Goal: Task Accomplishment & Management: Manage account settings

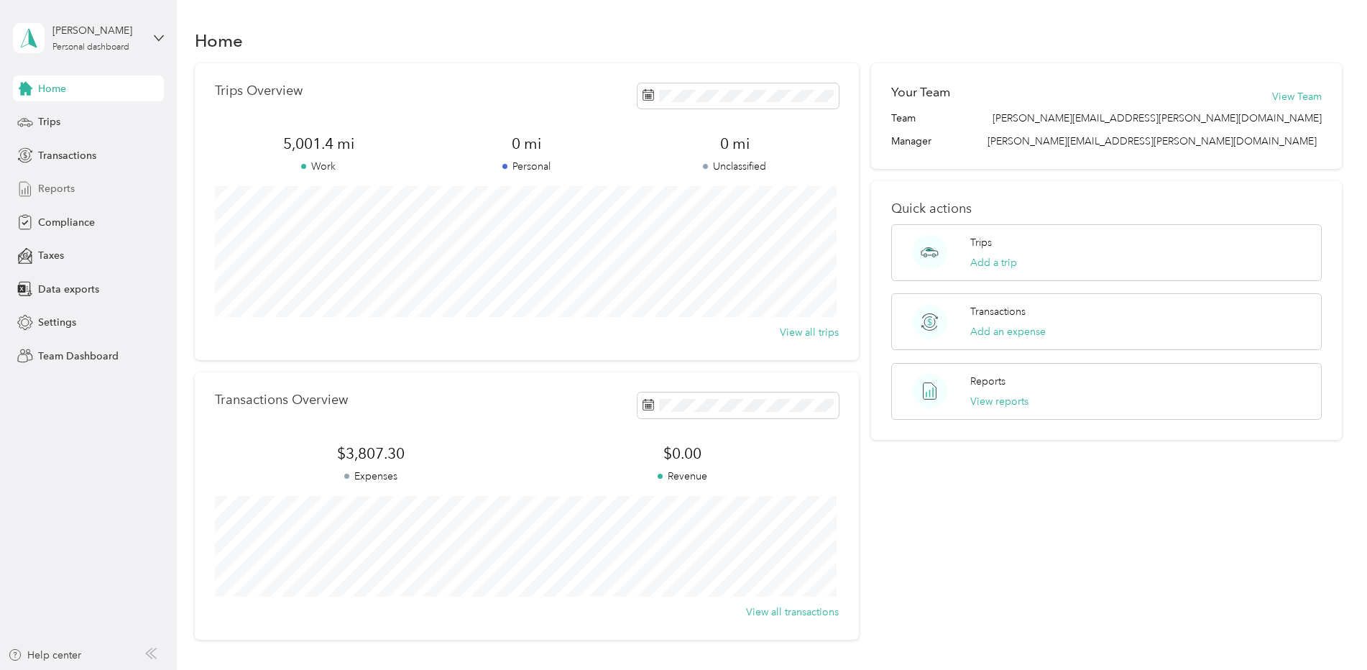
click at [63, 197] on div "Reports" at bounding box center [88, 189] width 151 height 26
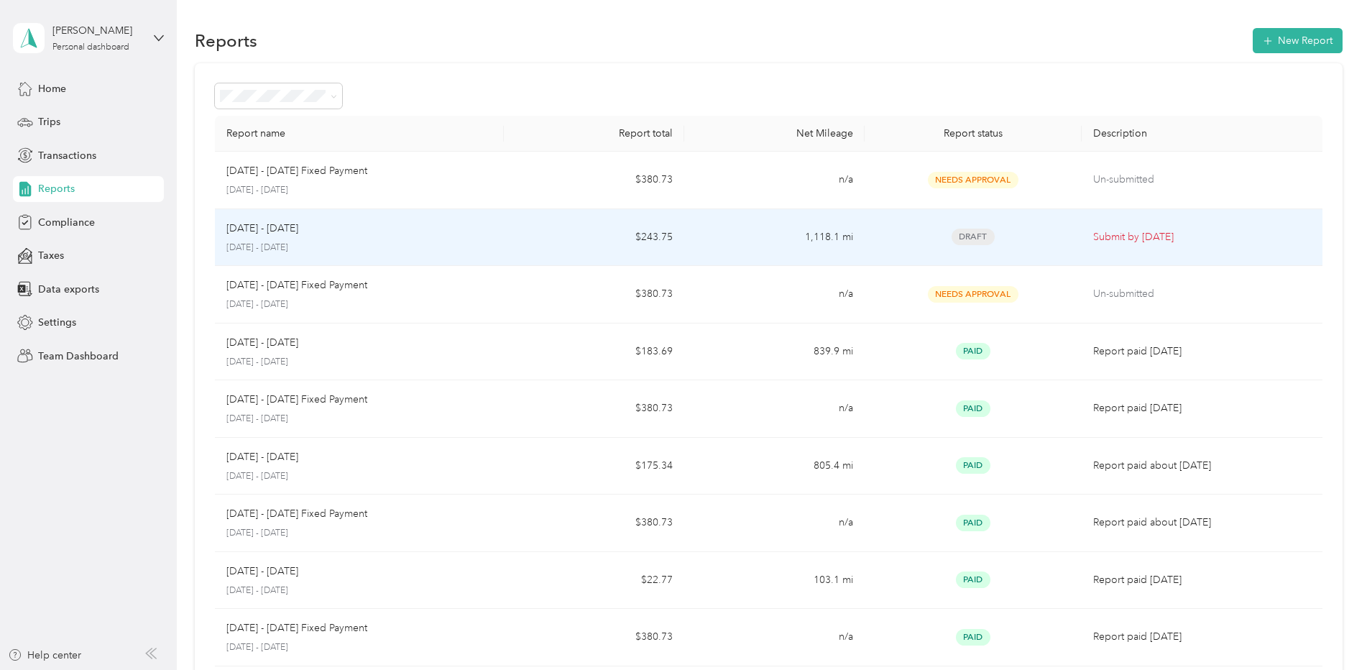
click at [1139, 233] on p "Submit by Sep. 4, 2025" at bounding box center [1202, 237] width 218 height 16
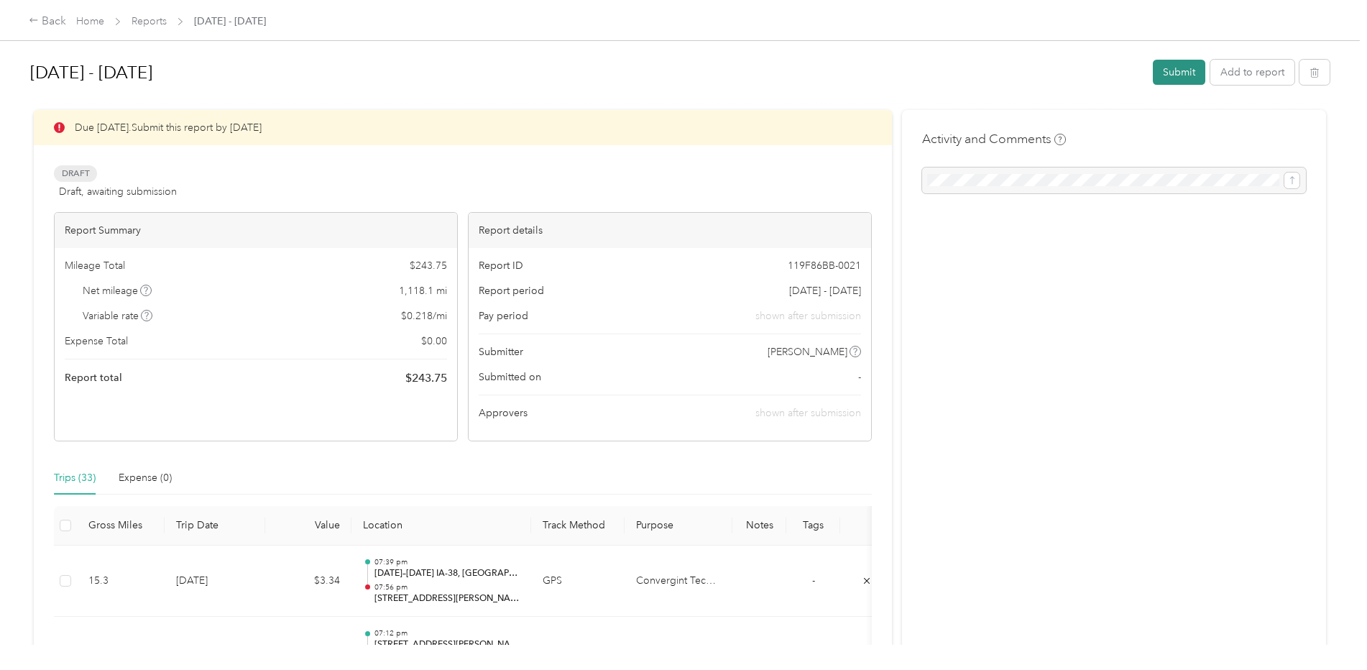
click at [1174, 75] on button "Submit" at bounding box center [1179, 72] width 52 height 25
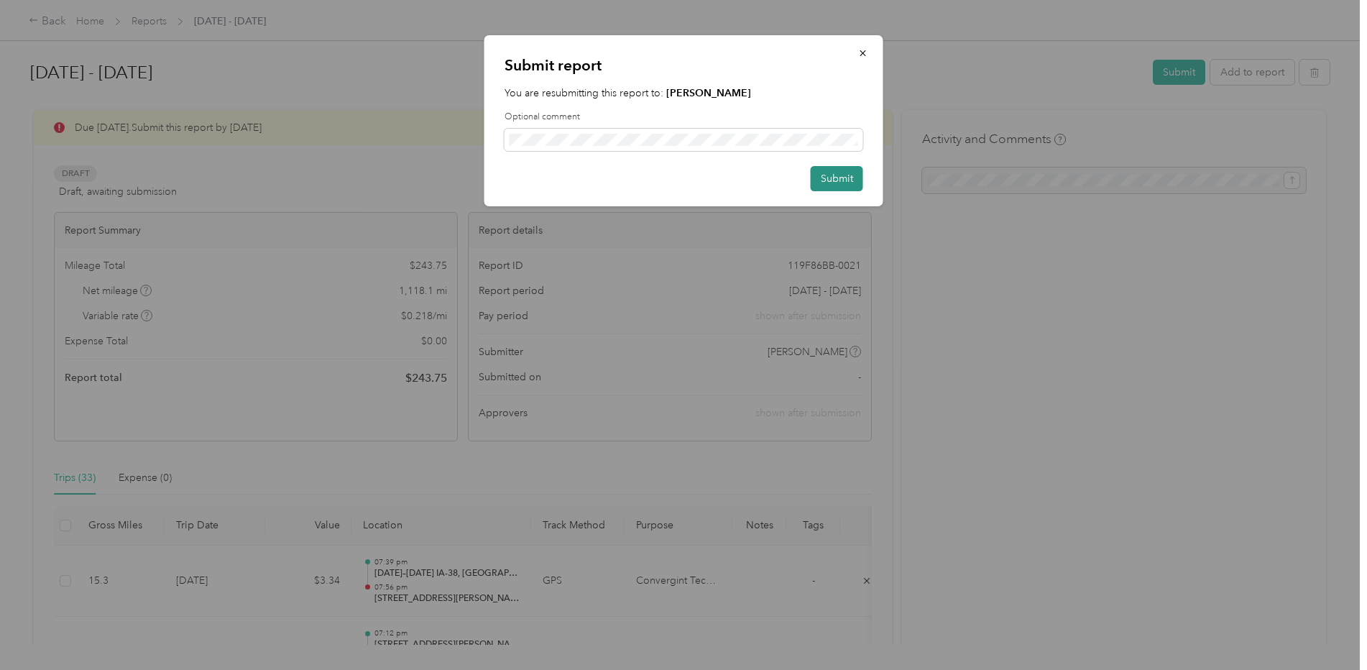
click at [836, 183] on button "Submit" at bounding box center [837, 178] width 52 height 25
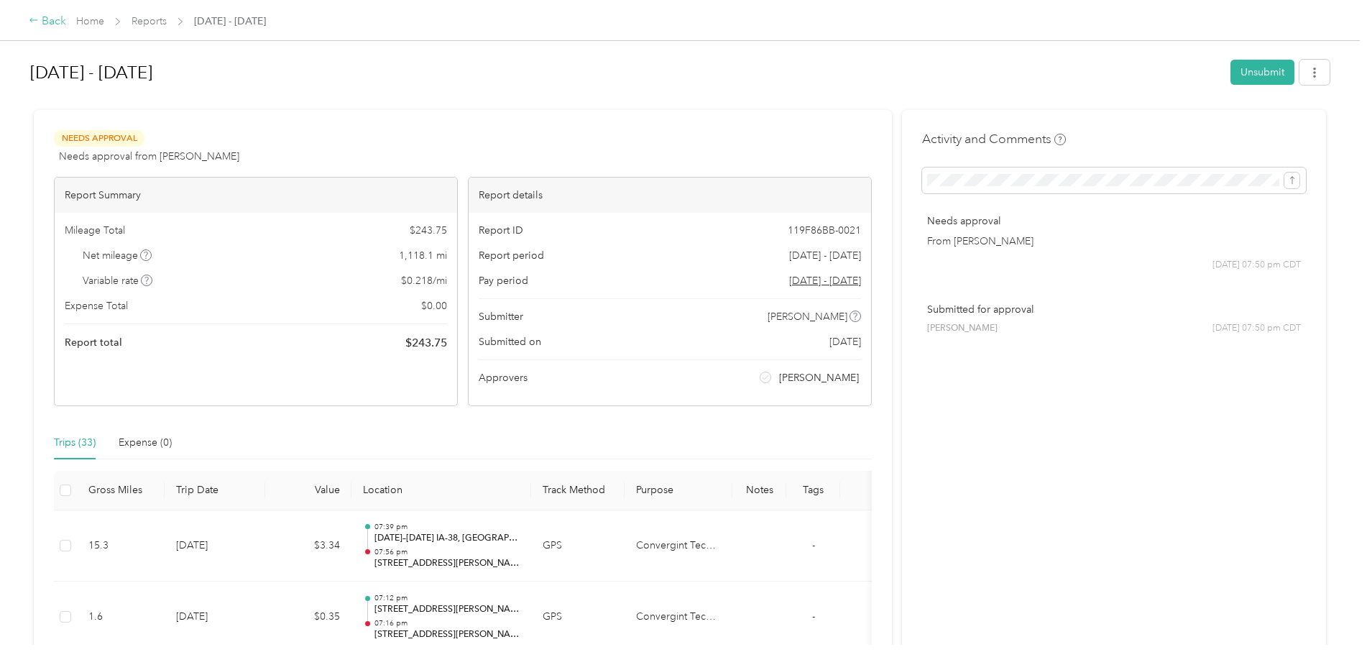
click at [52, 19] on div "Back" at bounding box center [47, 21] width 37 height 17
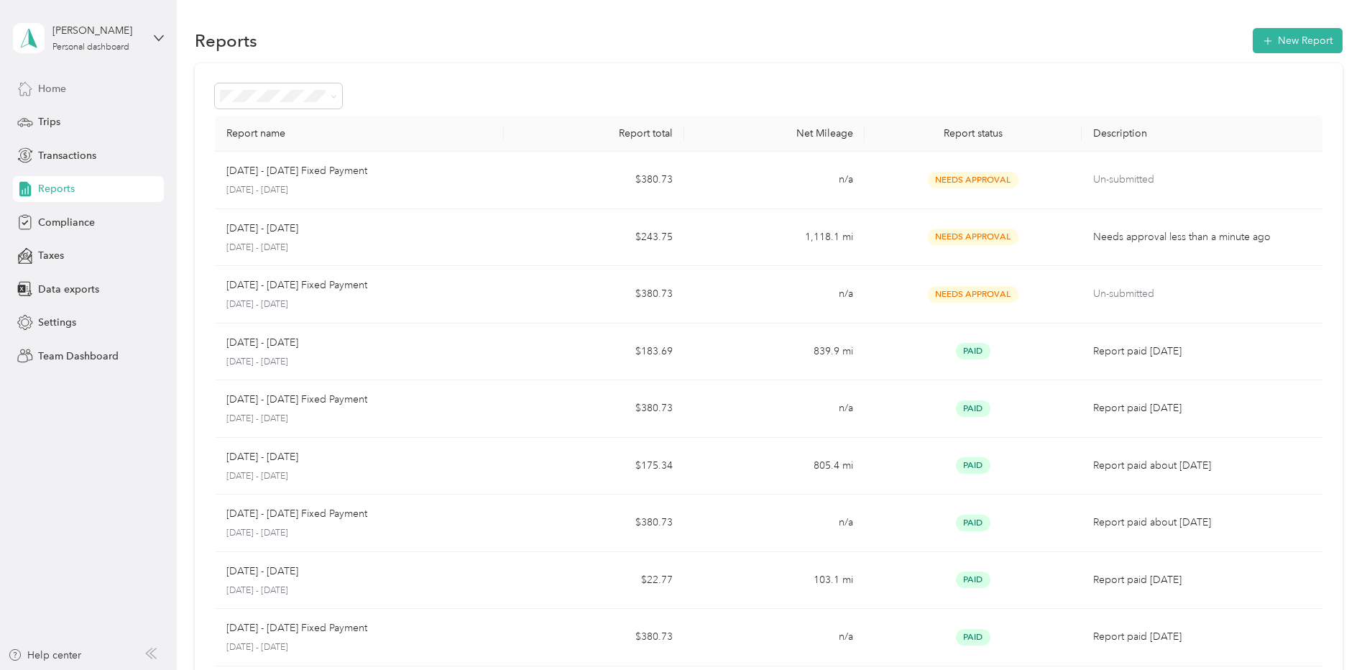
click at [68, 93] on div "Home" at bounding box center [88, 88] width 151 height 26
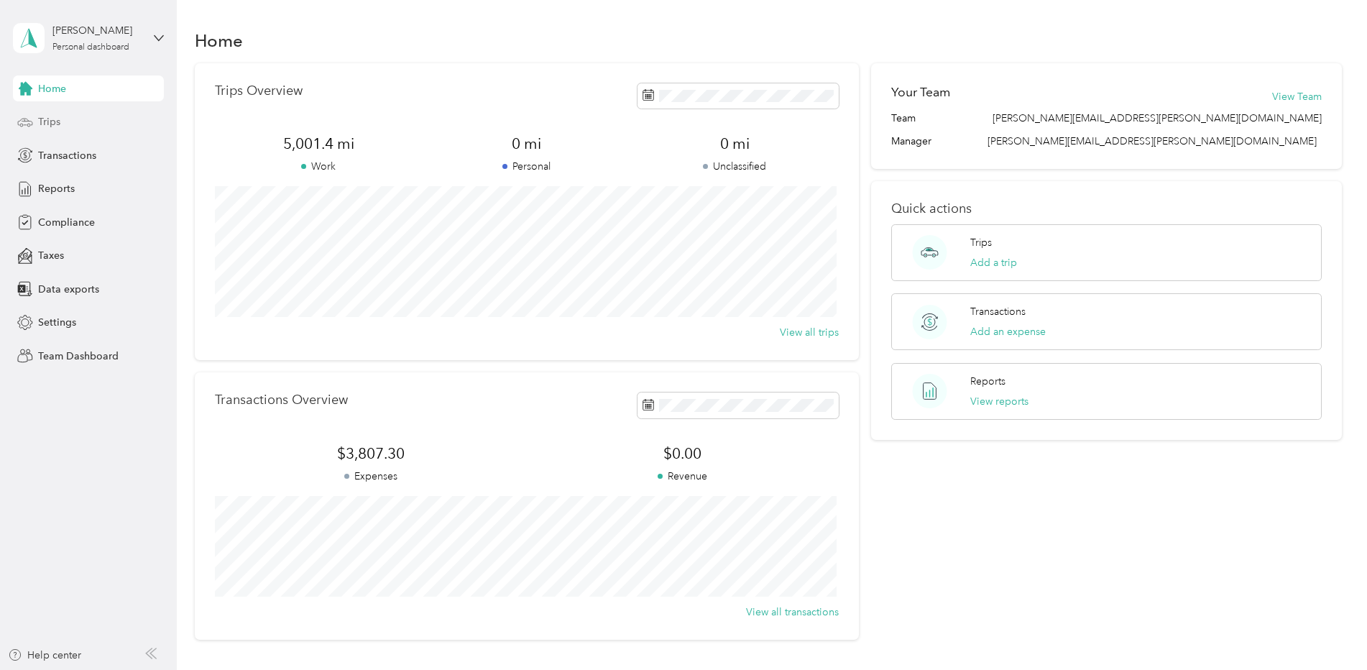
click at [61, 122] on div "Trips" at bounding box center [88, 122] width 151 height 26
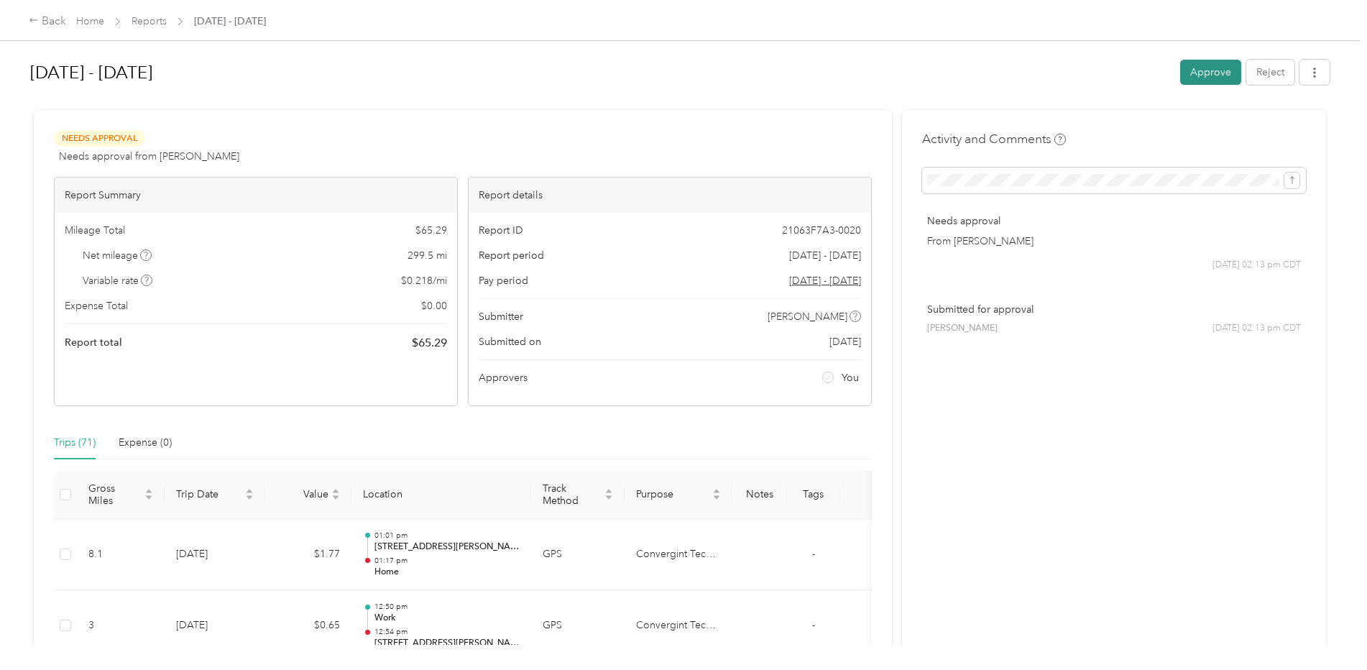
click at [1197, 67] on button "Approve" at bounding box center [1210, 72] width 61 height 25
